Goal: Check status: Check status

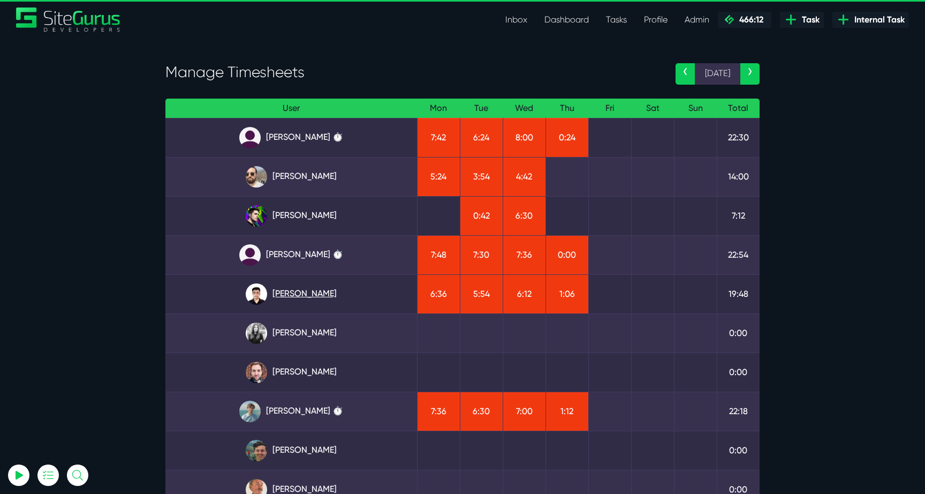
click at [280, 297] on link "[PERSON_NAME]" at bounding box center [291, 293] width 235 height 21
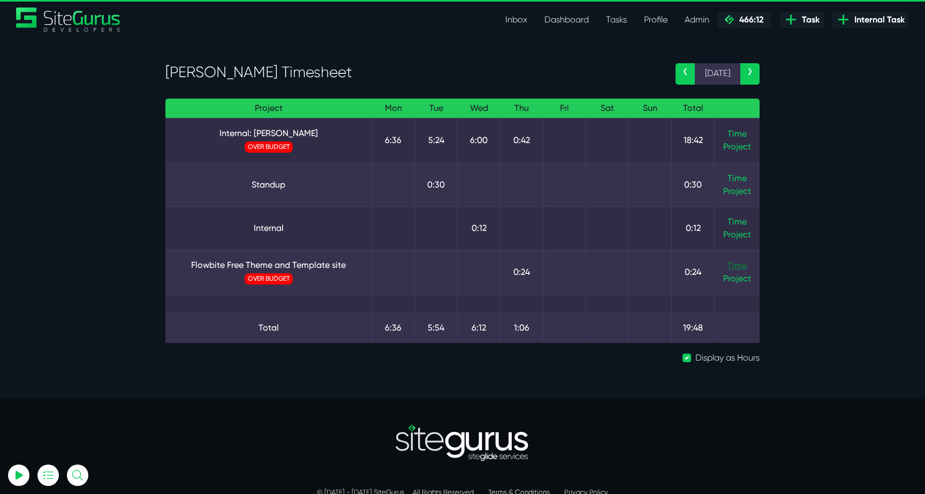
click at [737, 263] on link "Time" at bounding box center [737, 265] width 19 height 10
